Goal: Task Accomplishment & Management: Use online tool/utility

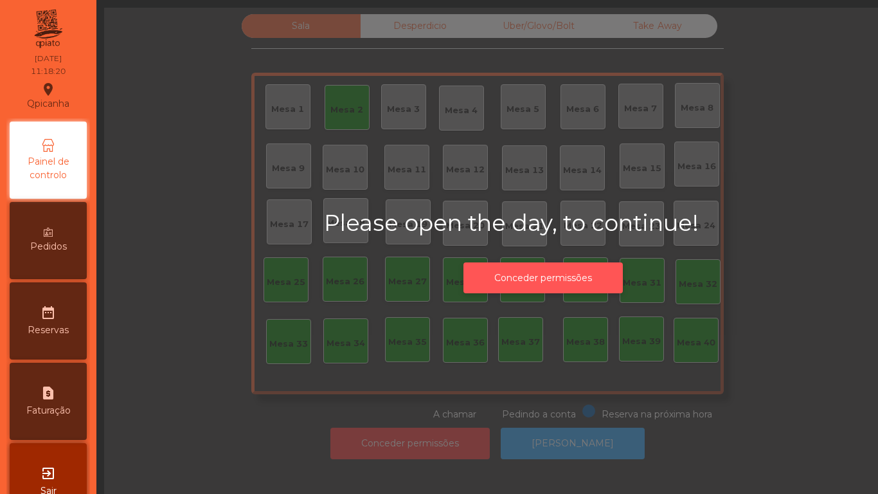
click at [532, 269] on button "Conceder permissões" at bounding box center [543, 278] width 159 height 32
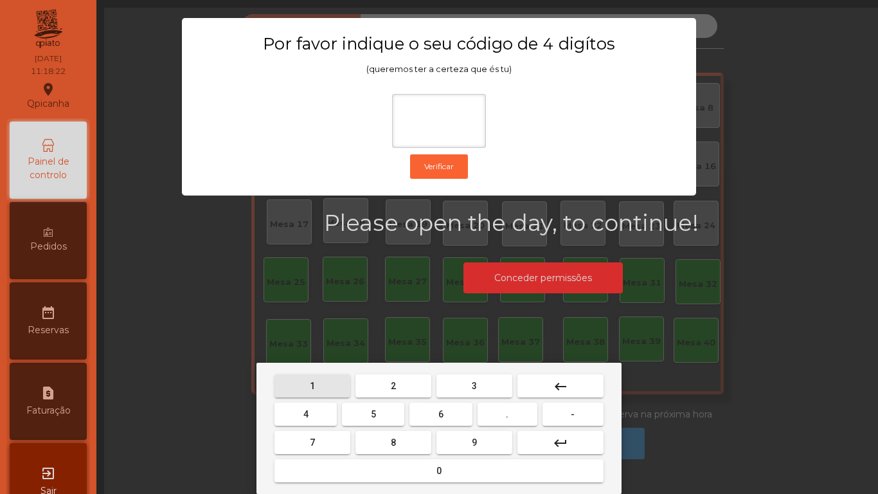
click at [314, 375] on button "1" at bounding box center [313, 385] width 76 height 23
click at [474, 442] on span "9" at bounding box center [474, 442] width 5 height 10
click at [304, 403] on button "4" at bounding box center [306, 413] width 62 height 23
type input "***"
click at [433, 470] on button "0" at bounding box center [439, 470] width 329 height 23
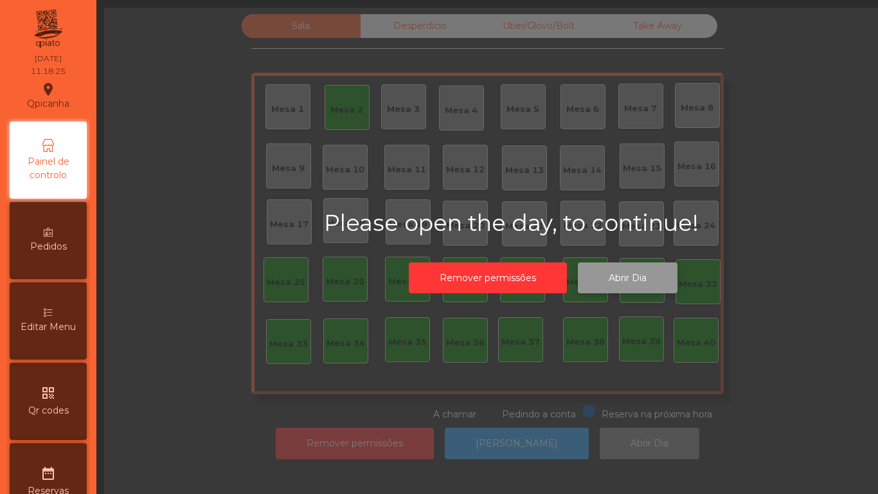
click at [624, 274] on button "Abrir Dia" at bounding box center [628, 278] width 100 height 32
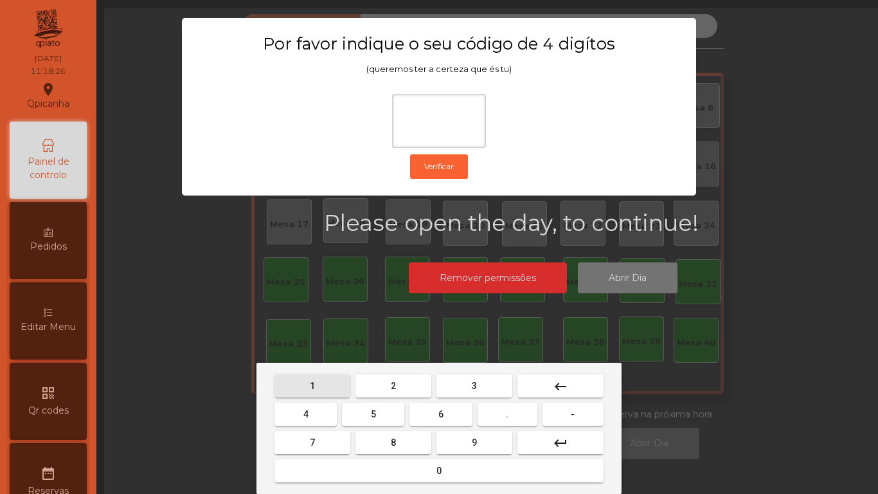
click at [320, 379] on button "1" at bounding box center [313, 385] width 76 height 23
click at [474, 441] on span "9" at bounding box center [474, 442] width 5 height 10
click at [308, 409] on span "4" at bounding box center [305, 414] width 5 height 10
click at [441, 468] on span "0" at bounding box center [439, 470] width 5 height 10
type input "****"
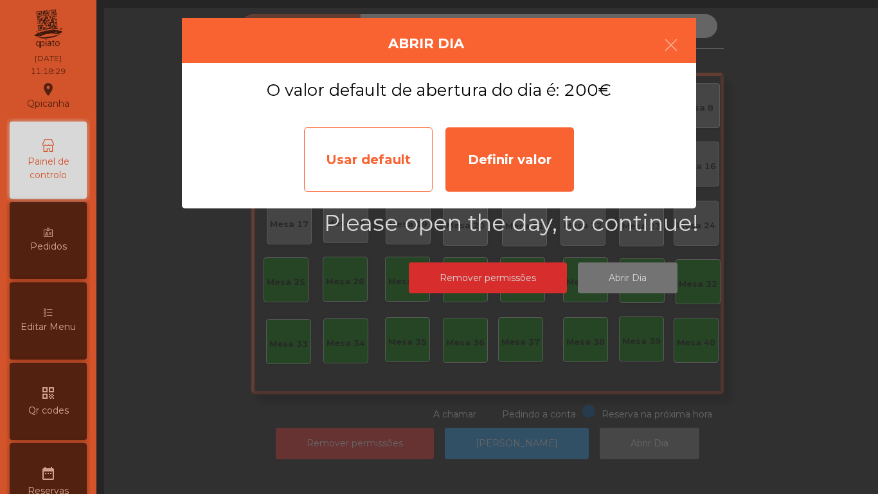
click at [374, 160] on div "Usar default" at bounding box center [368, 159] width 129 height 64
